Goal: Task Accomplishment & Management: Manage account settings

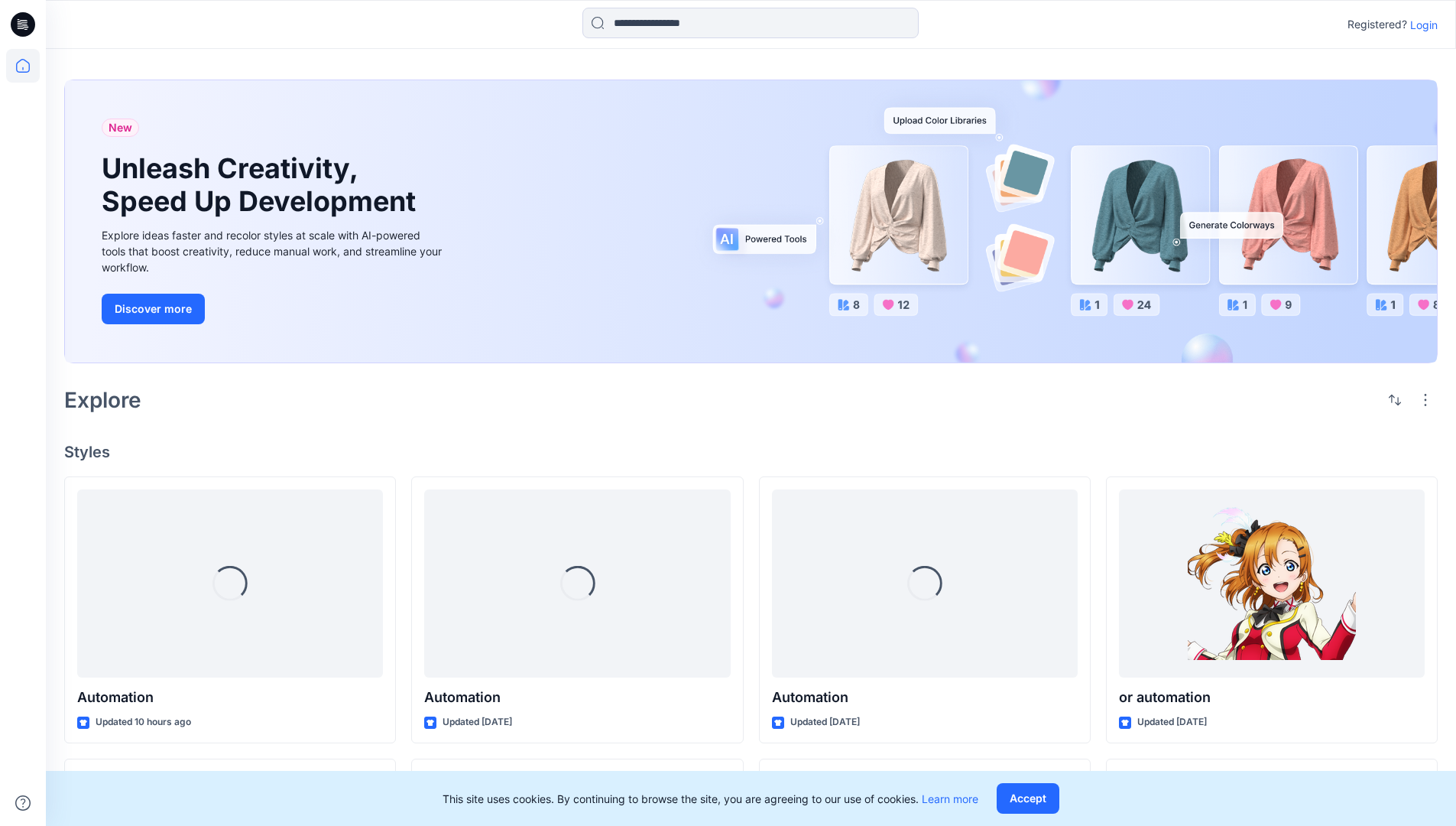
click at [1420, 24] on p "Login" at bounding box center [1423, 24] width 28 height 16
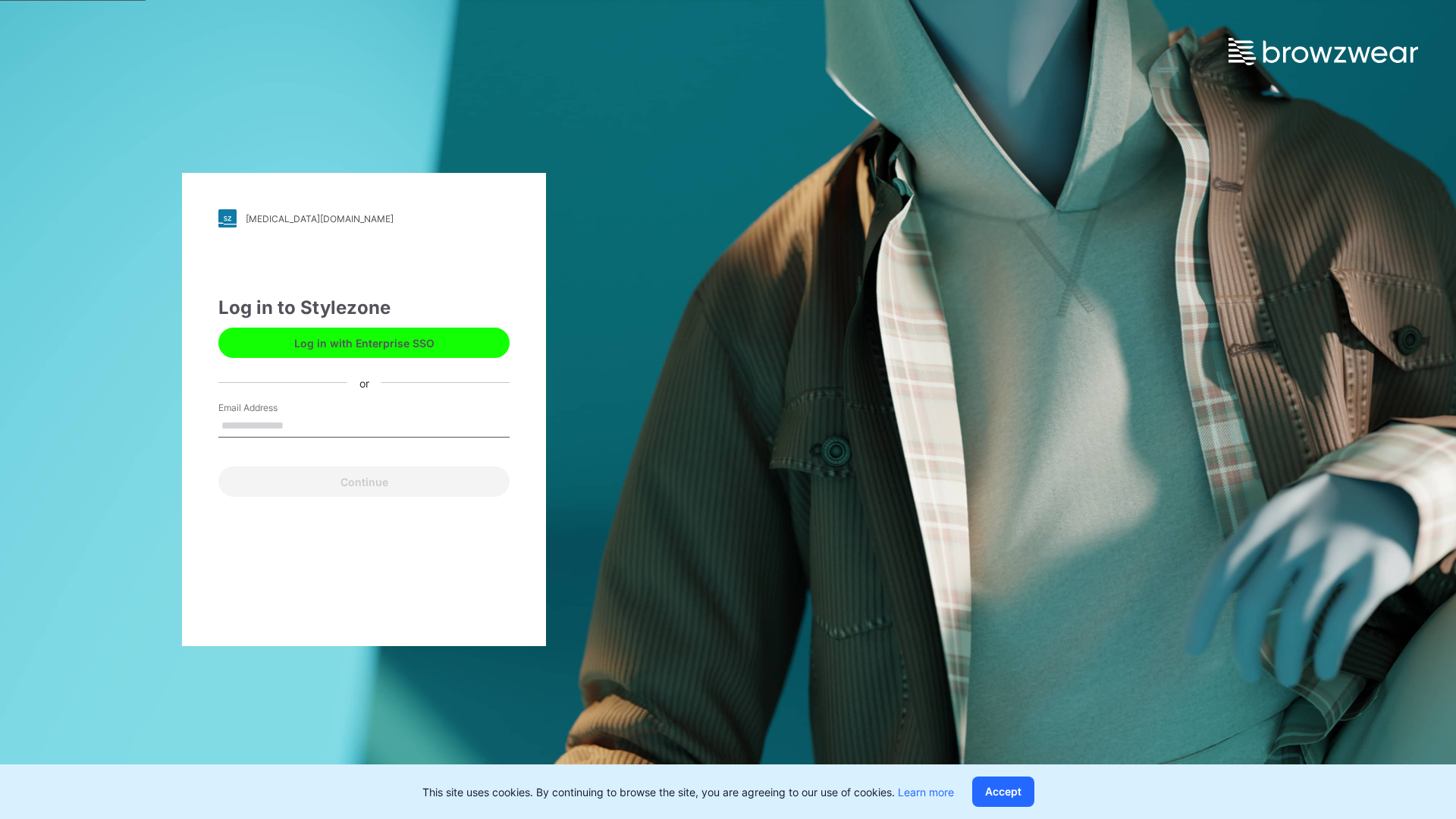
click at [299, 424] on input "Email Address" at bounding box center [364, 425] width 291 height 22
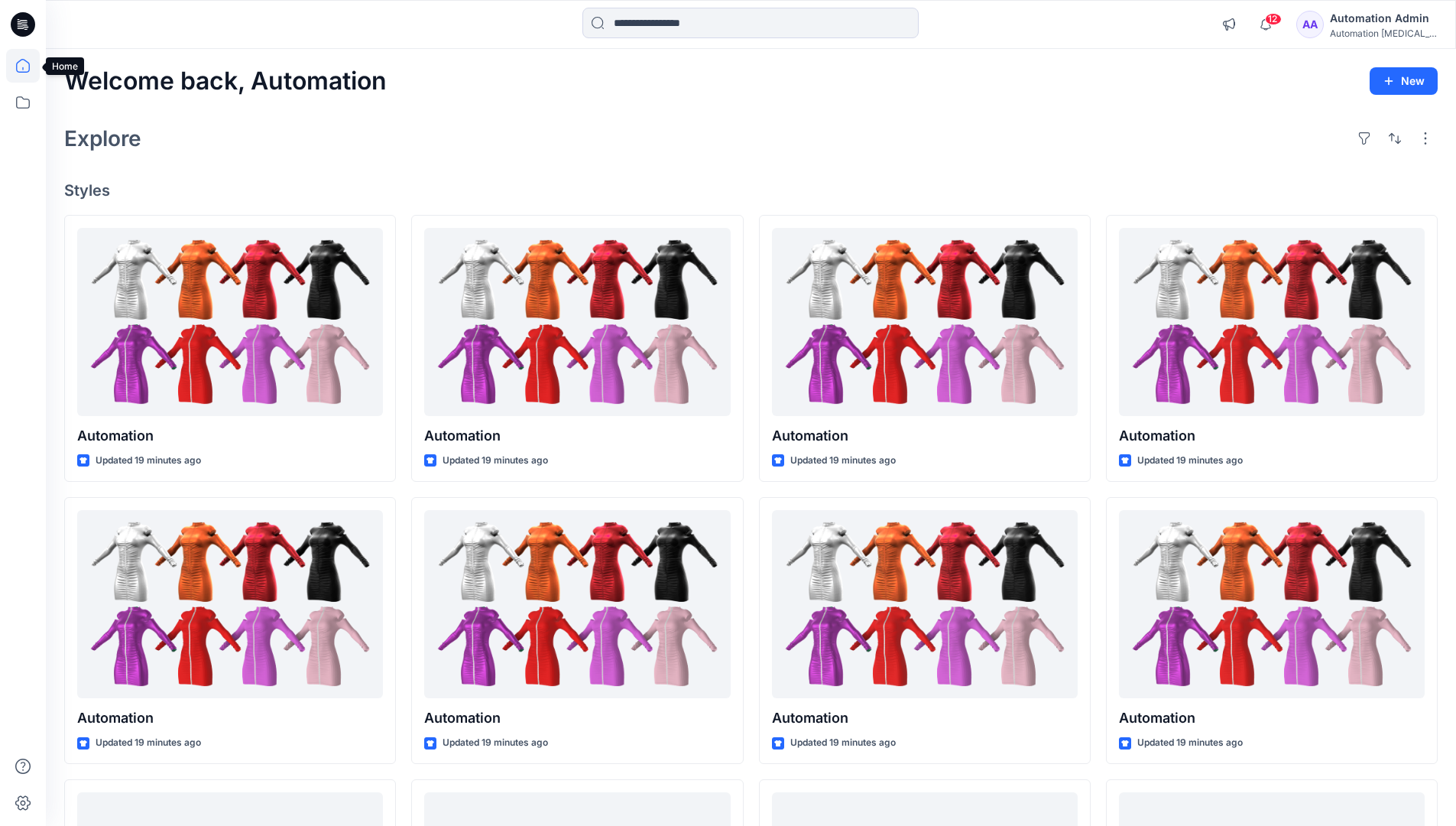
click at [29, 65] on icon at bounding box center [23, 65] width 13 height 13
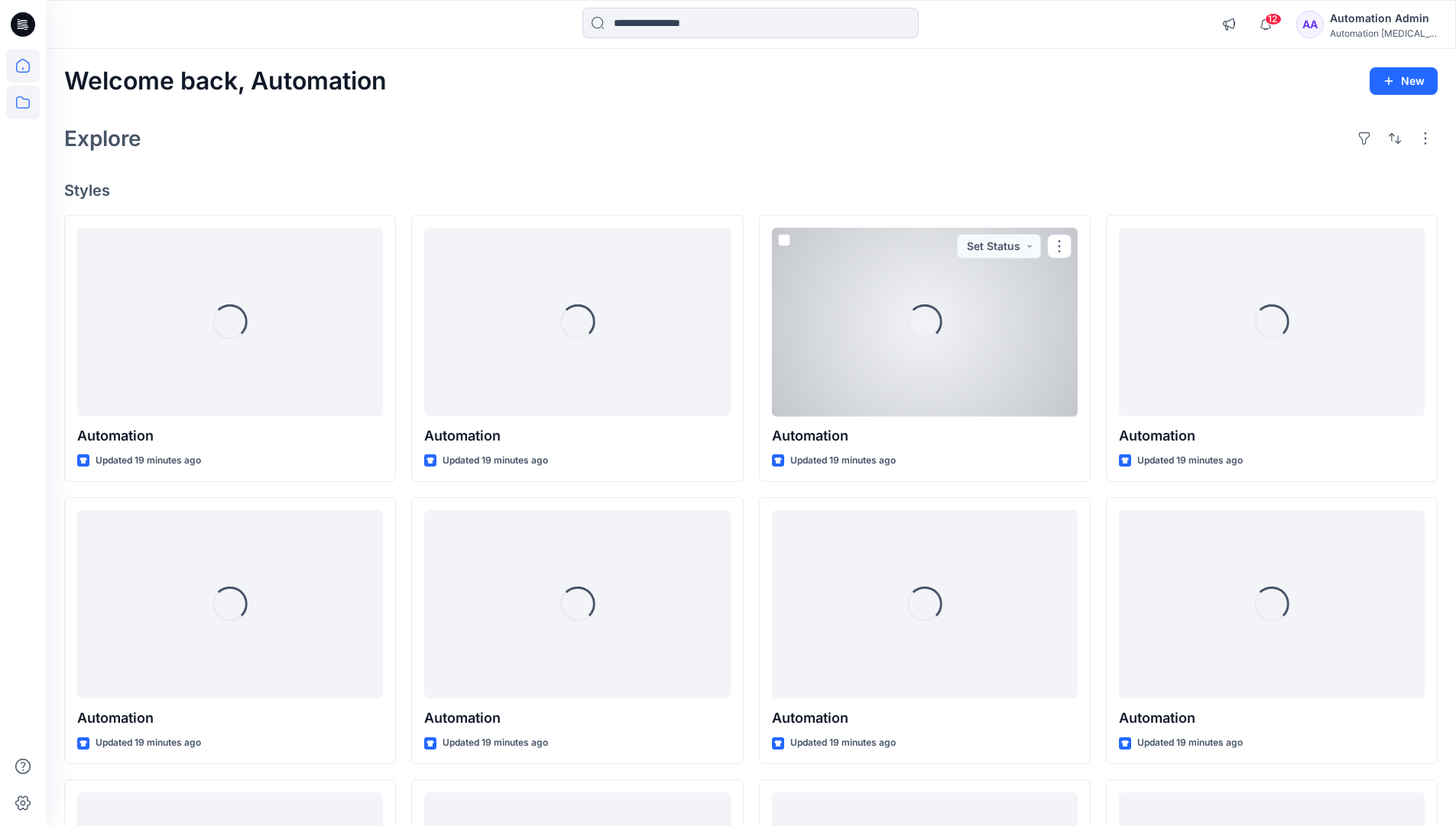
click at [25, 109] on icon at bounding box center [23, 102] width 33 height 34
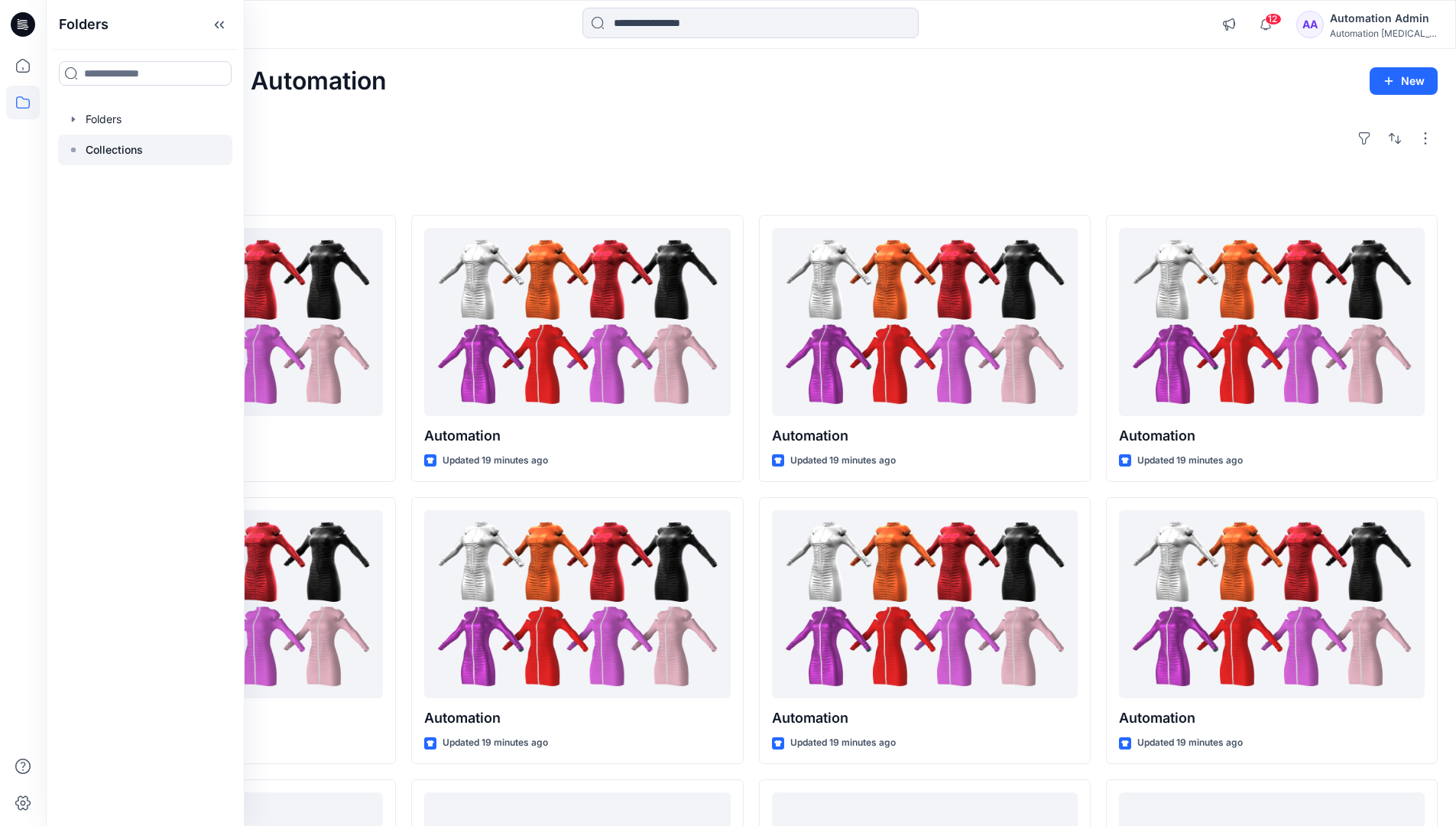
click at [127, 151] on p "Collections" at bounding box center [114, 150] width 57 height 18
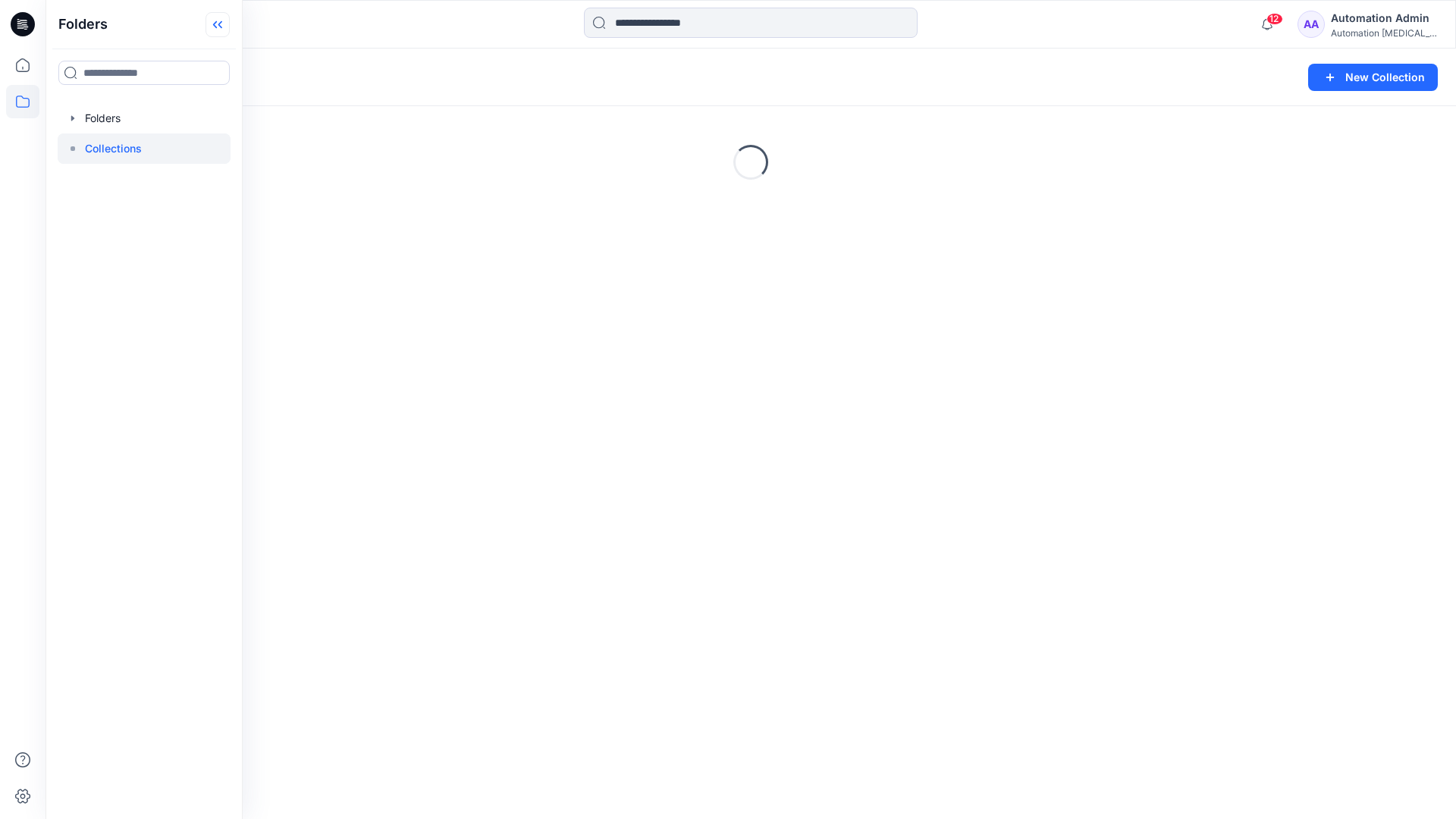
click at [225, 32] on icon at bounding box center [217, 25] width 24 height 25
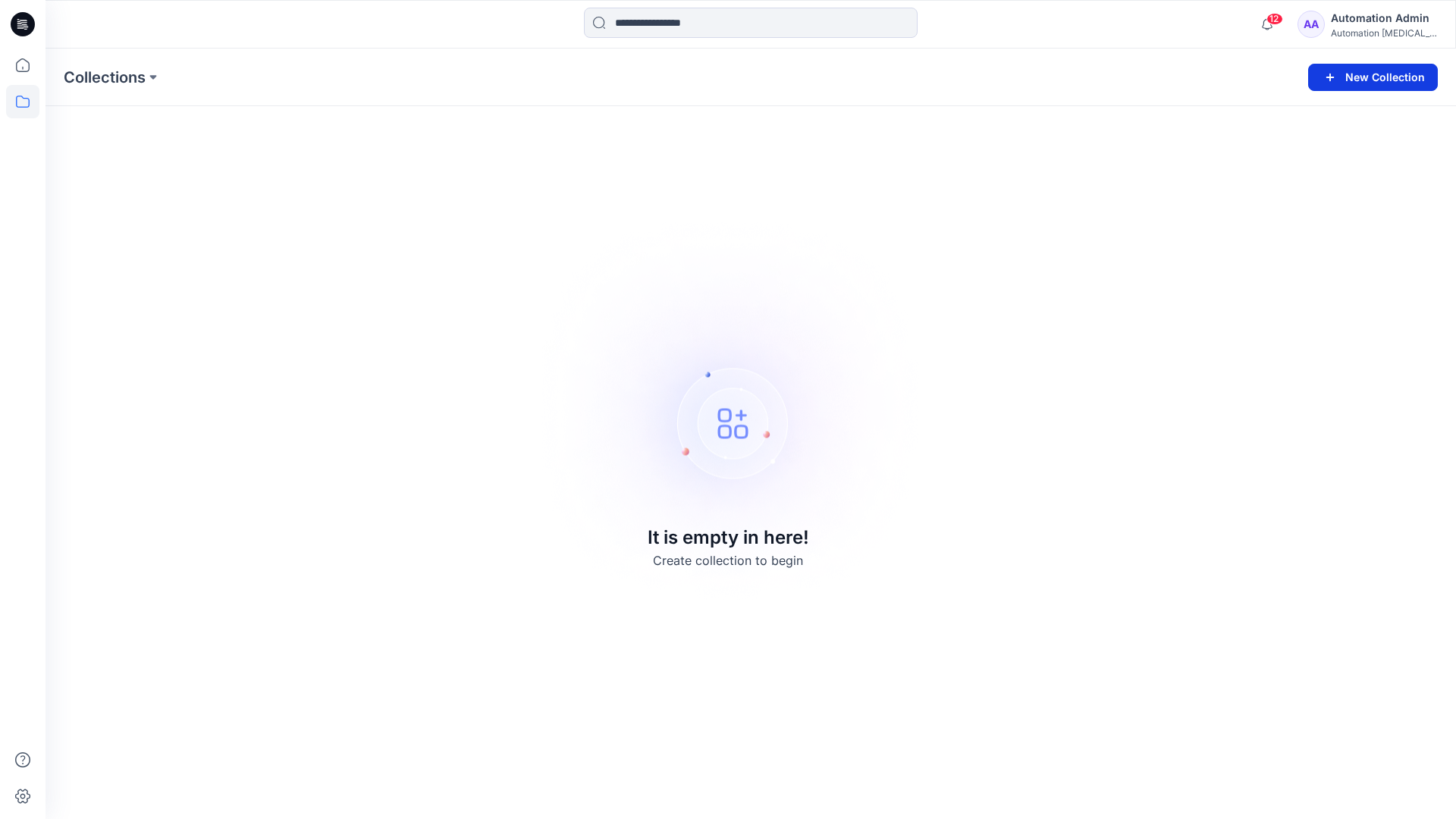
click at [1377, 83] on button "New Collection" at bounding box center [1373, 77] width 130 height 27
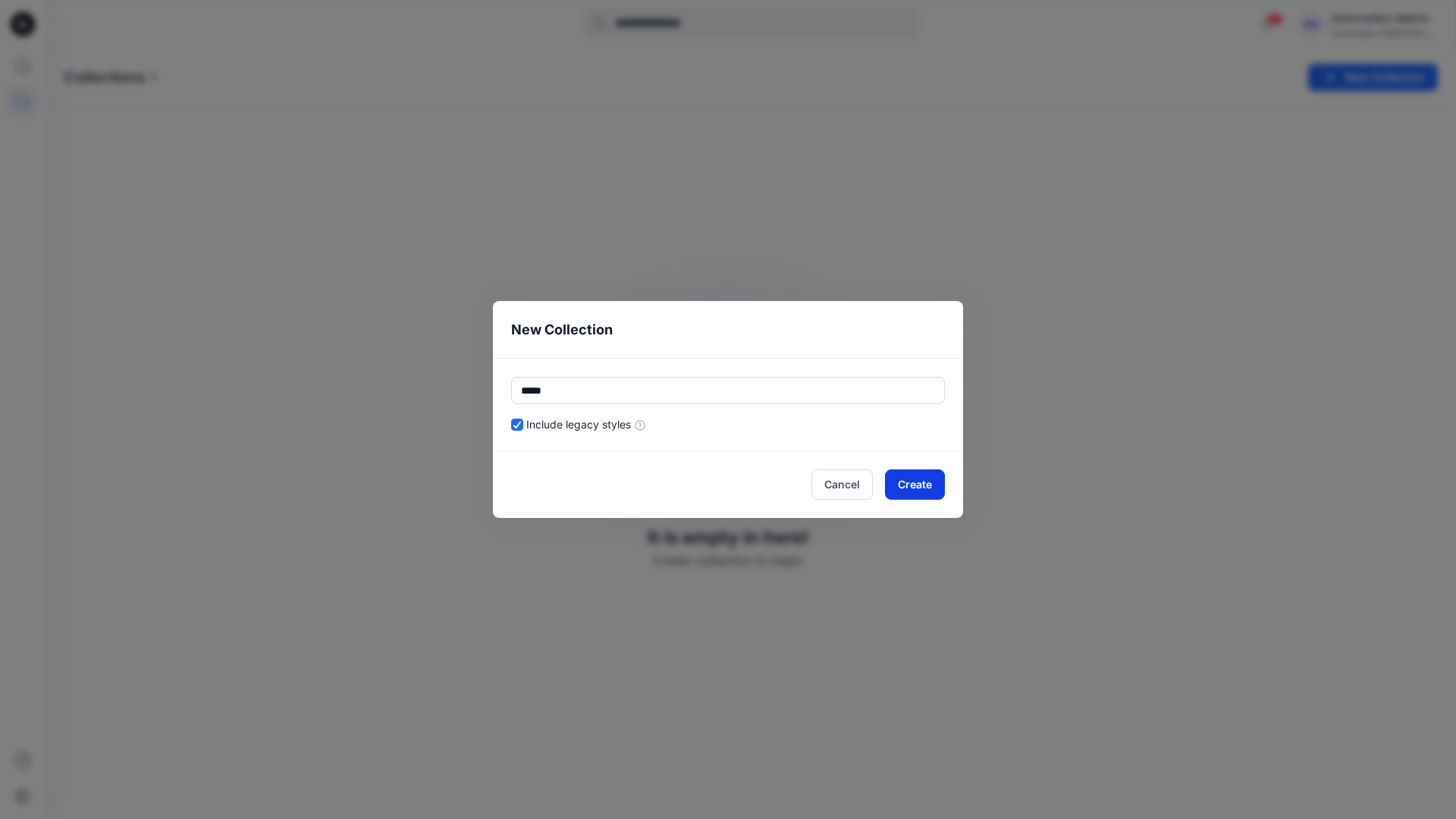
type input "*****"
click at [896, 482] on button "Create" at bounding box center [915, 484] width 60 height 31
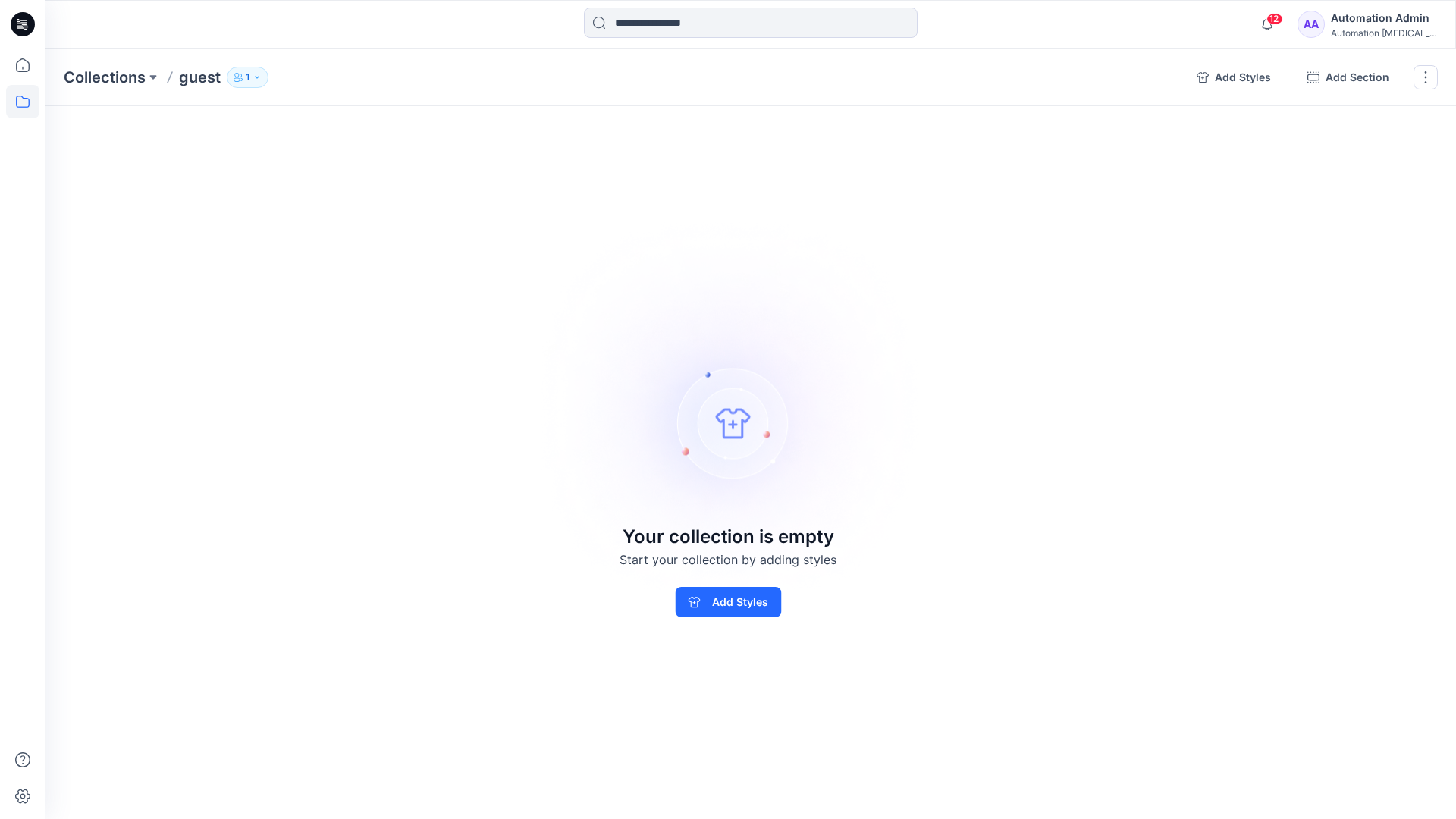
click at [247, 75] on p "1" at bounding box center [248, 77] width 4 height 17
click at [430, 125] on icon "button" at bounding box center [430, 123] width 12 height 12
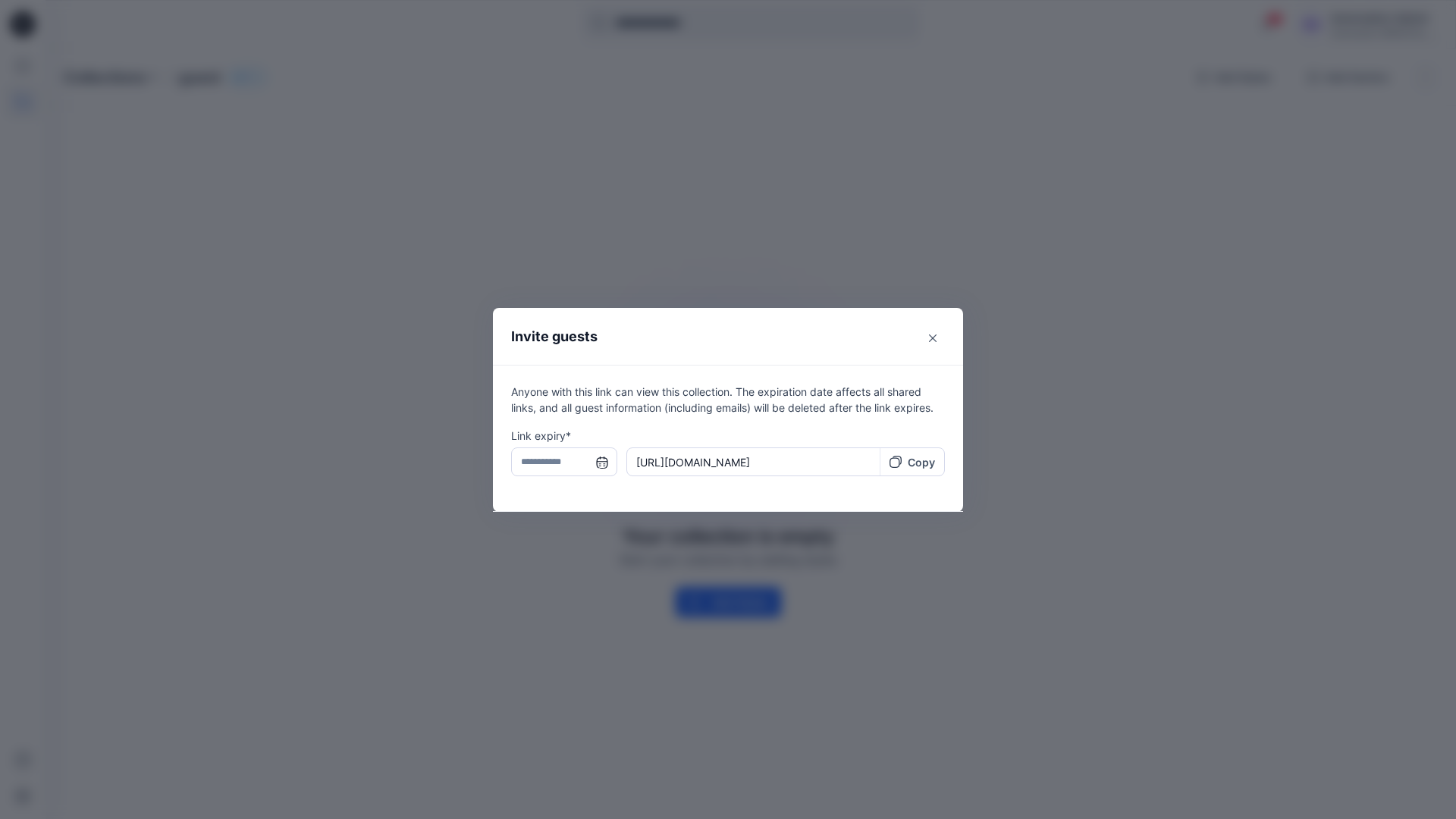
click at [558, 464] on input "text" at bounding box center [564, 461] width 106 height 29
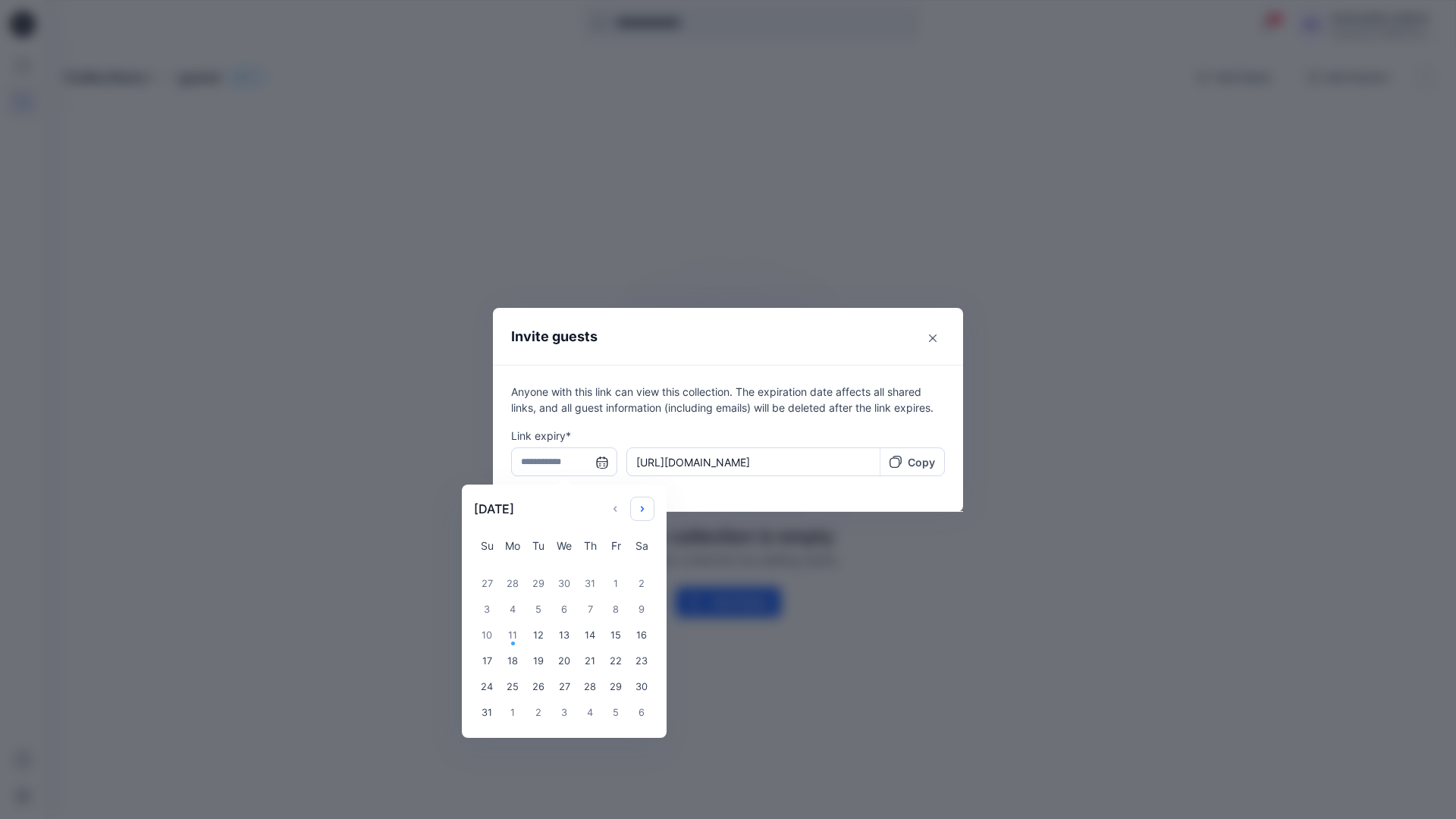
click at [647, 505] on icon "Choose Date" at bounding box center [642, 508] width 12 height 12
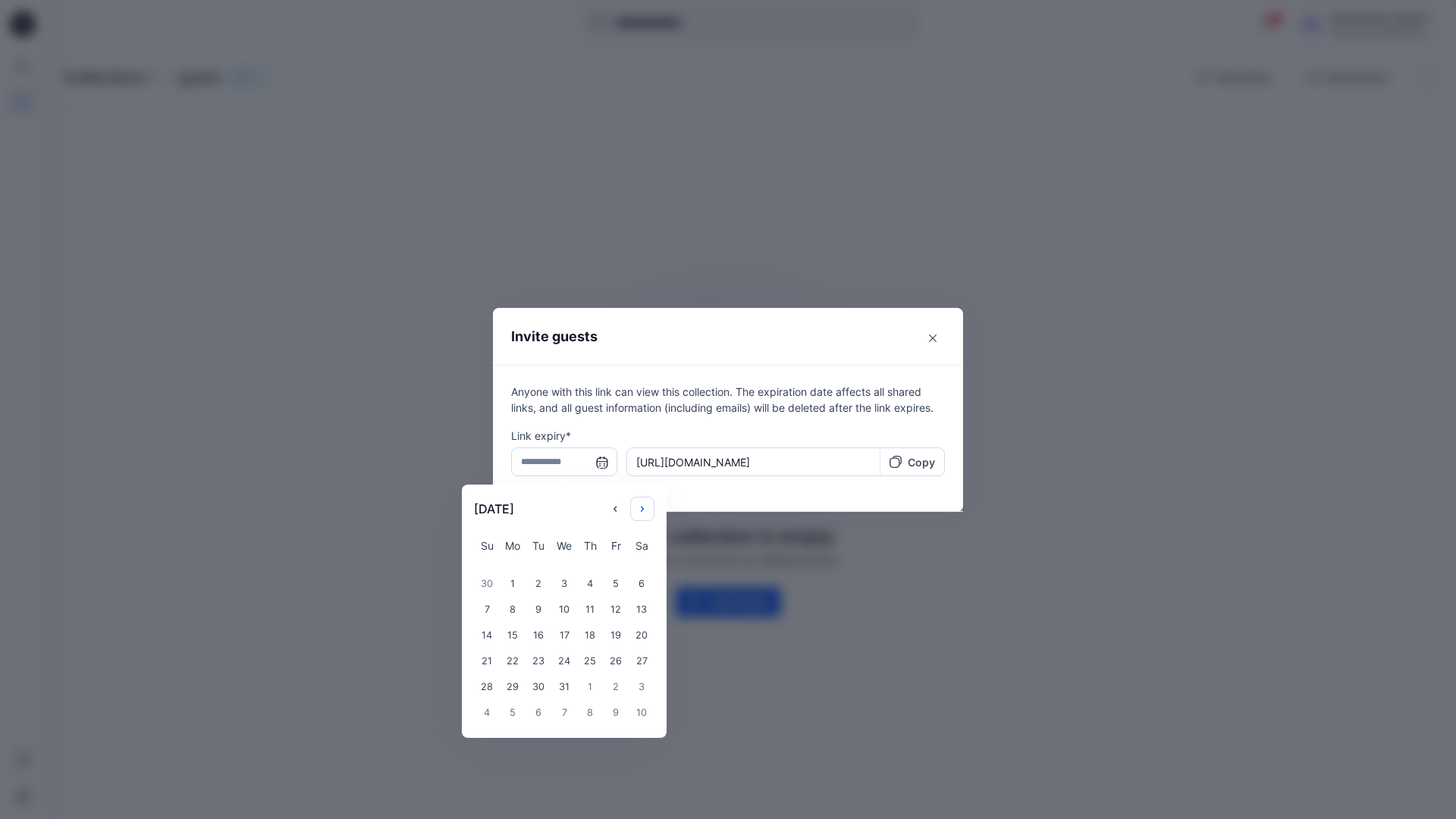
click at [647, 505] on icon "Choose Date" at bounding box center [642, 508] width 12 height 12
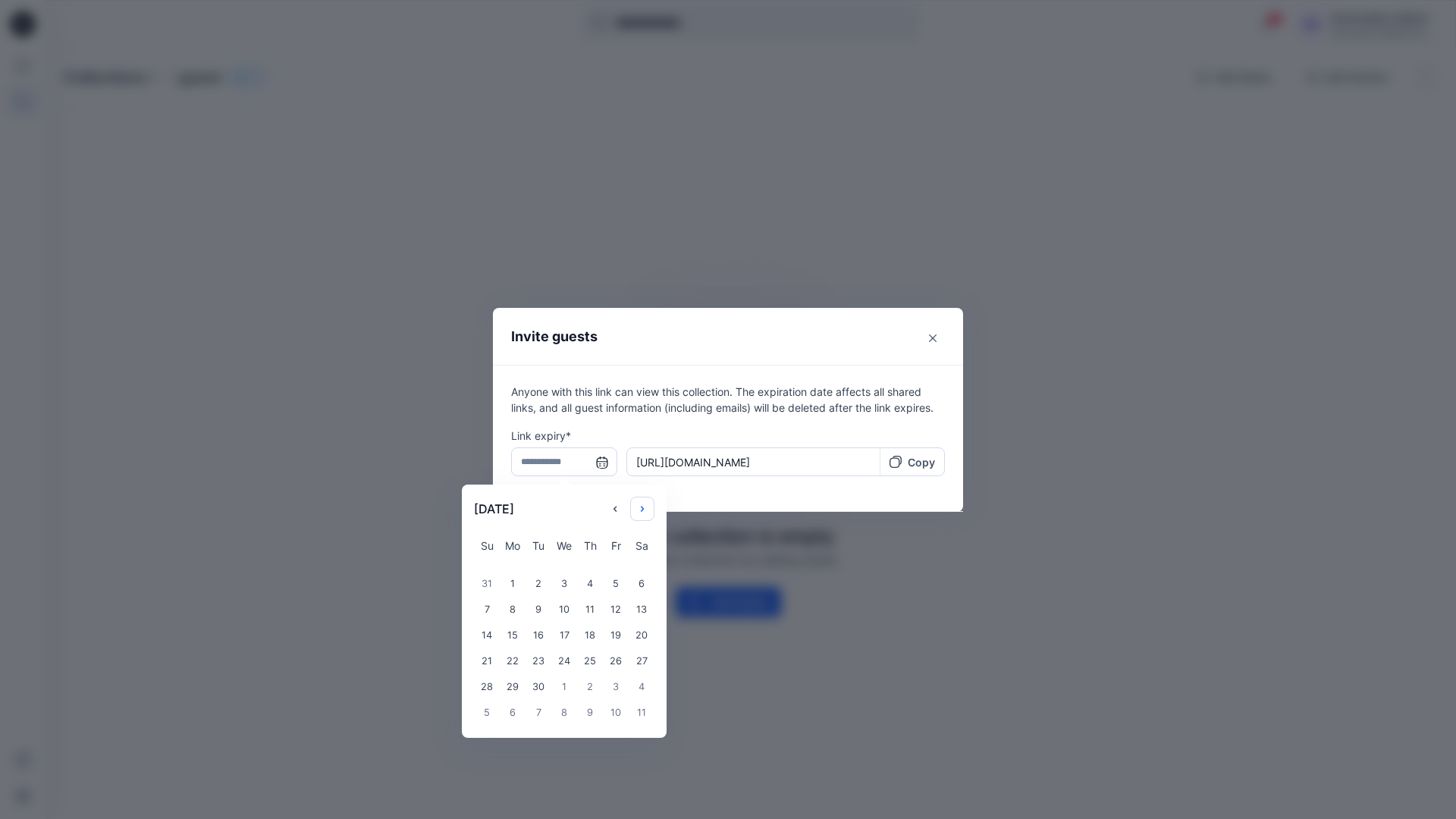
click at [647, 505] on icon "Choose Date" at bounding box center [642, 508] width 12 height 12
click at [507, 637] on div "14" at bounding box center [512, 635] width 26 height 26
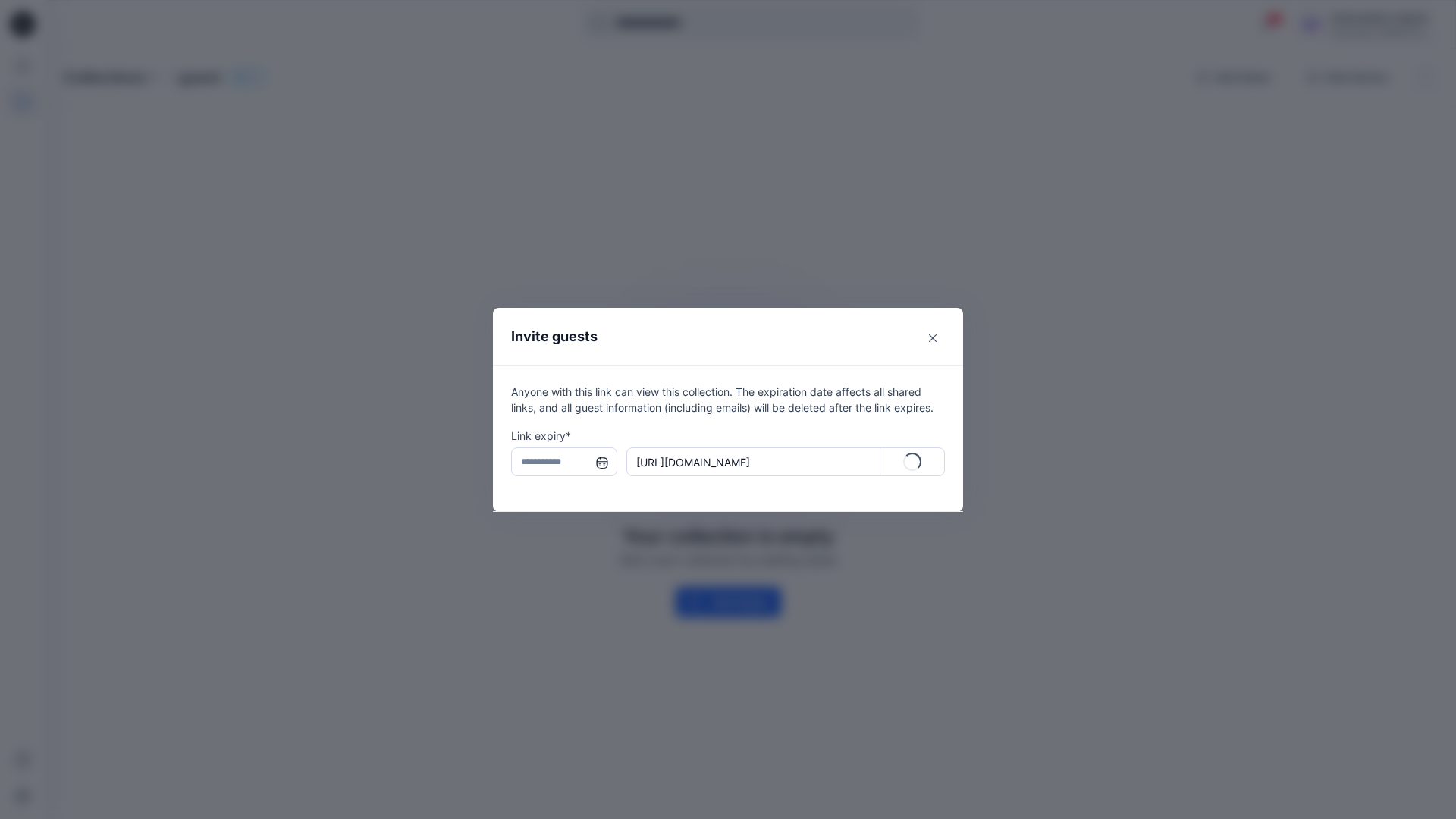
type input "**********"
click at [913, 464] on p "Copy" at bounding box center [921, 462] width 27 height 16
click at [931, 338] on icon "Close" at bounding box center [932, 337] width 7 height 7
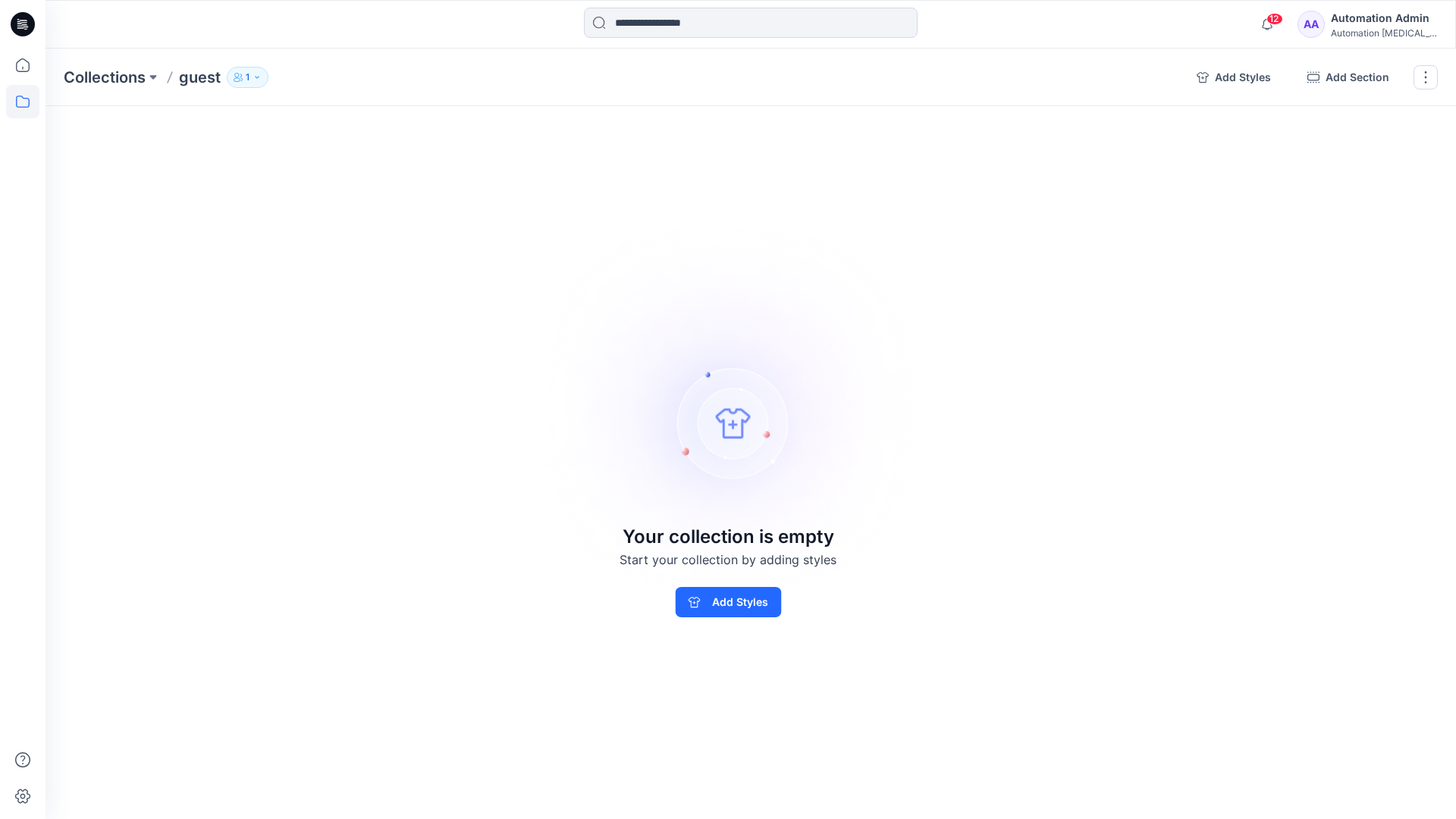
click at [248, 81] on p "1" at bounding box center [248, 77] width 4 height 17
click at [812, 306] on img at bounding box center [729, 409] width 424 height 423
click at [1424, 81] on button "button" at bounding box center [1425, 76] width 24 height 24
click at [1340, 181] on button "Delete Collection" at bounding box center [1353, 183] width 164 height 28
